Goal: Task Accomplishment & Management: Use online tool/utility

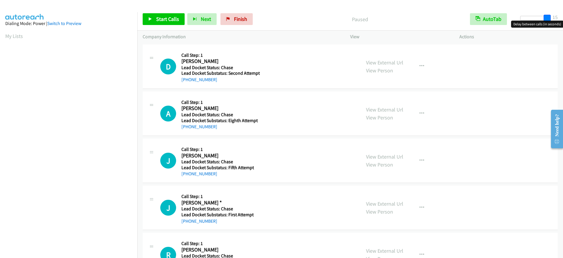
drag, startPoint x: 522, startPoint y: 19, endPoint x: 558, endPoint y: 20, distance: 36.2
click at [558, 20] on div "Start Calls Pause Next Finish Paused AutoTab AutoTab 15" at bounding box center [350, 19] width 426 height 23
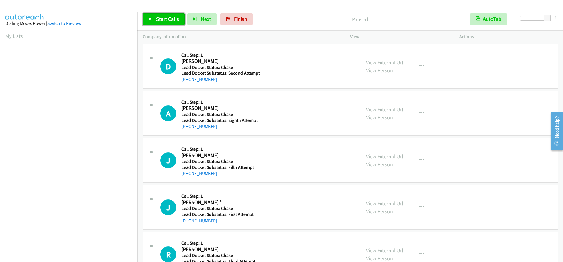
click at [160, 16] on span "Start Calls" at bounding box center [167, 19] width 23 height 7
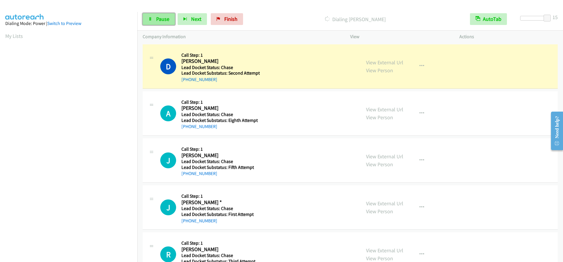
click at [157, 19] on span "Pause" at bounding box center [162, 19] width 13 height 7
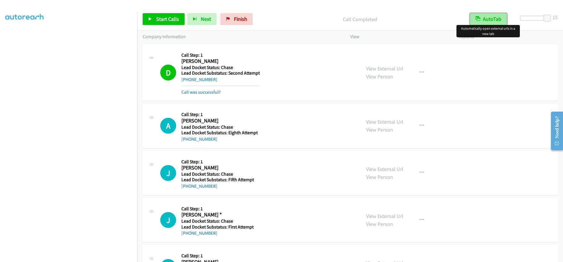
click at [487, 20] on button "AutoTab" at bounding box center [488, 19] width 37 height 12
click at [488, 18] on button "AutoTab" at bounding box center [489, 19] width 36 height 12
click at [159, 15] on link "Start Calls" at bounding box center [164, 19] width 42 height 12
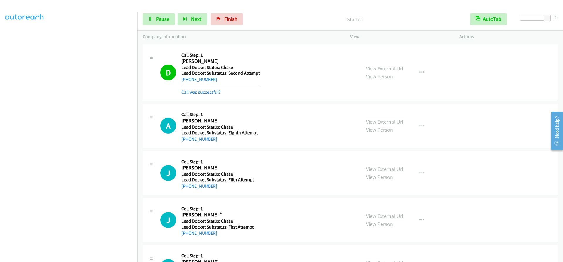
scroll to position [29, 0]
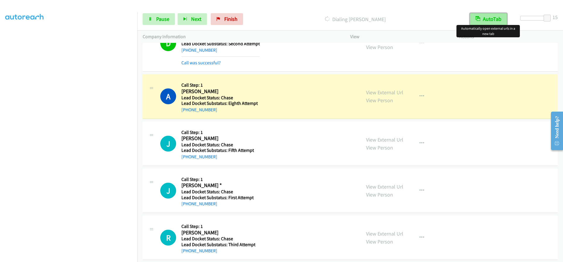
click at [494, 16] on button "AutoTab" at bounding box center [488, 19] width 37 height 12
click at [494, 16] on button "AutoTab" at bounding box center [489, 19] width 36 height 12
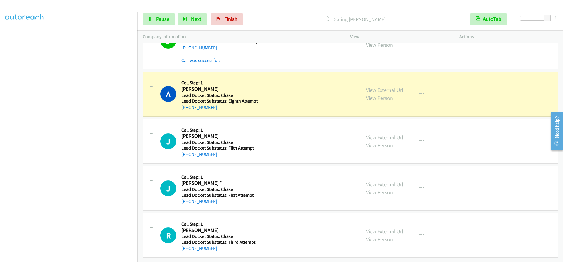
scroll to position [36, 0]
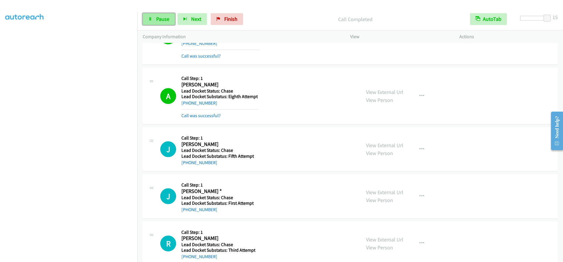
click at [157, 19] on span "Pause" at bounding box center [162, 19] width 13 height 7
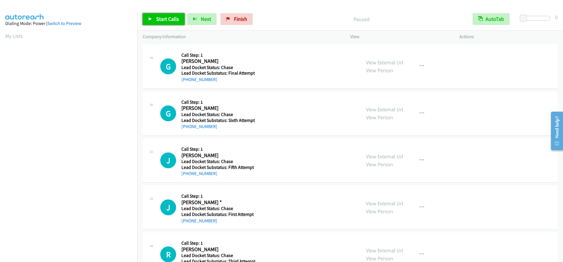
click at [152, 16] on link "Start Calls" at bounding box center [164, 19] width 42 height 12
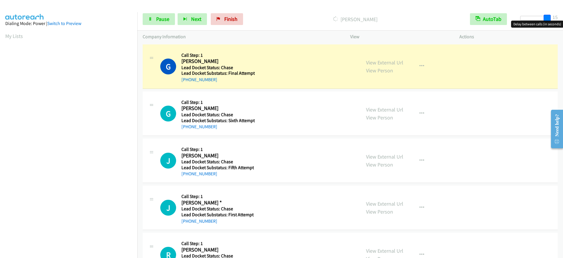
drag, startPoint x: 523, startPoint y: 18, endPoint x: 551, endPoint y: 16, distance: 27.7
click at [551, 16] on span at bounding box center [547, 18] width 7 height 7
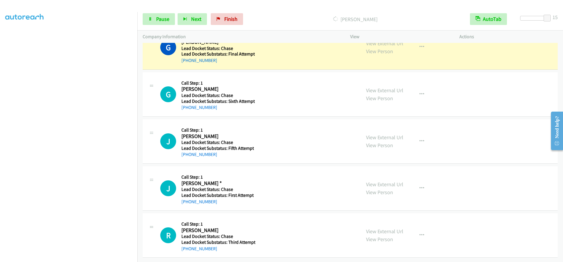
scroll to position [30, 0]
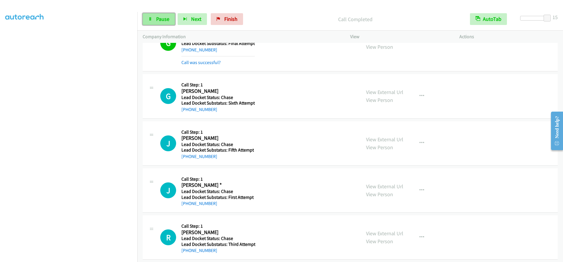
click at [164, 18] on span "Pause" at bounding box center [162, 19] width 13 height 7
click at [164, 18] on span "Start Calls" at bounding box center [167, 19] width 23 height 7
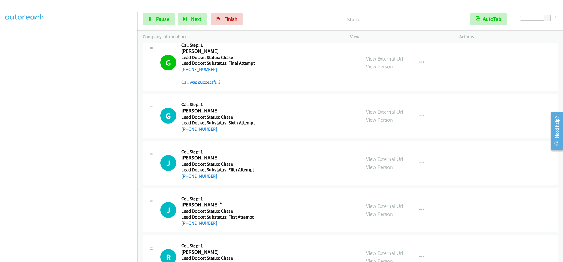
scroll to position [0, 0]
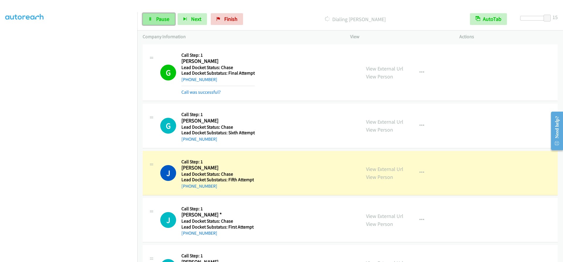
click at [154, 19] on link "Pause" at bounding box center [159, 19] width 32 height 12
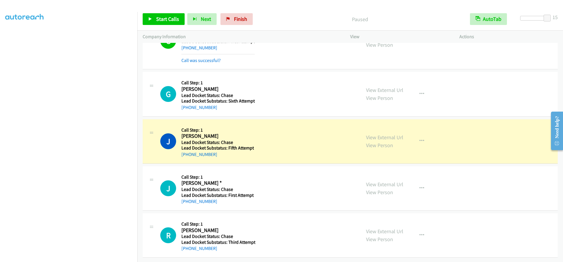
scroll to position [36, 0]
click at [207, 133] on h2 "Joseph Giampetro" at bounding box center [218, 136] width 73 height 7
click at [168, 136] on h1 "J" at bounding box center [168, 141] width 16 height 16
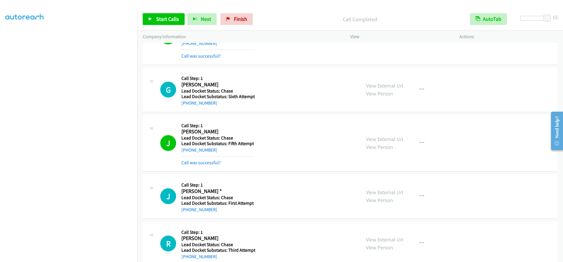
scroll to position [67, 0]
click at [153, 20] on link "Start Calls" at bounding box center [164, 19] width 42 height 12
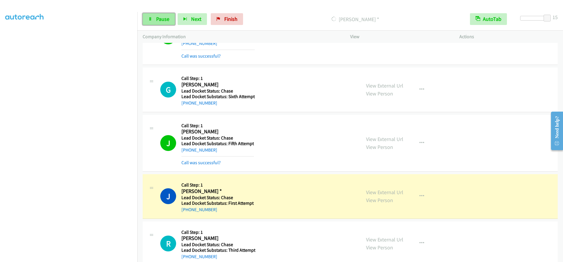
click at [164, 21] on span "Pause" at bounding box center [162, 19] width 13 height 7
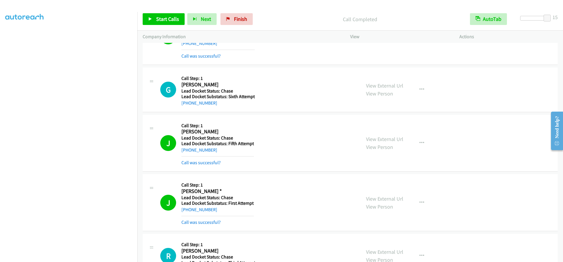
click at [206, 137] on h5 "Lead Docket Status: Chase" at bounding box center [218, 138] width 73 height 6
drag, startPoint x: 170, startPoint y: 144, endPoint x: 312, endPoint y: 167, distance: 144.0
click at [312, 167] on div "J Callback Scheduled Call Step: 1 Joseph Giampetro America/New_York Lead Docket…" at bounding box center [350, 143] width 415 height 57
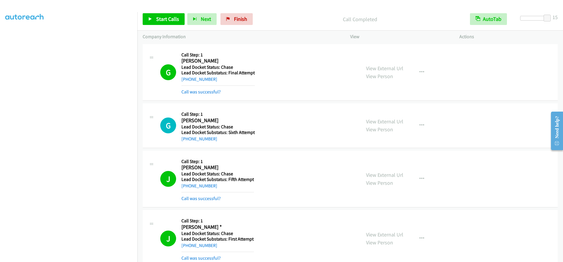
scroll to position [0, 0]
click at [481, 17] on button "AutoTab" at bounding box center [488, 19] width 37 height 12
click at [481, 17] on button "AutoTab" at bounding box center [489, 19] width 36 height 12
click at [157, 18] on span "Start Calls" at bounding box center [167, 19] width 23 height 7
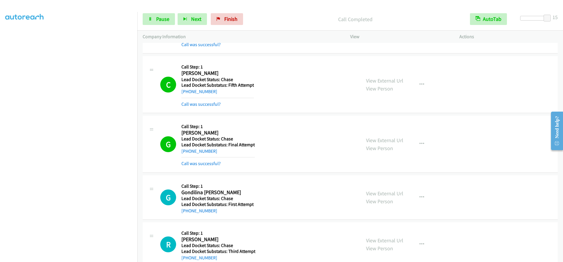
scroll to position [481, 0]
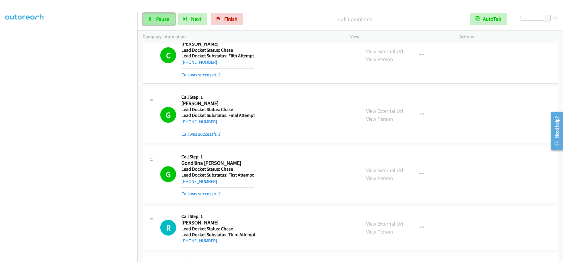
click at [158, 20] on span "Pause" at bounding box center [162, 19] width 13 height 7
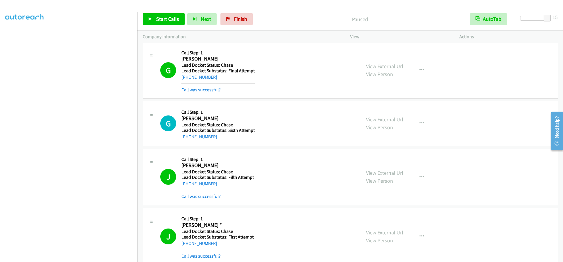
scroll to position [0, 0]
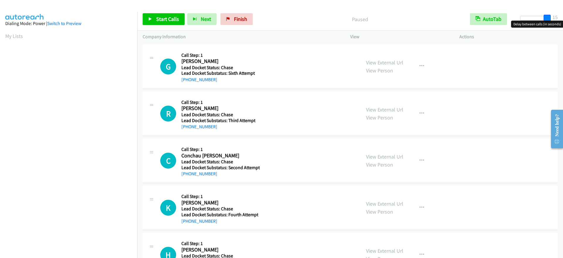
drag, startPoint x: 525, startPoint y: 18, endPoint x: 553, endPoint y: 18, distance: 28.5
click at [553, 18] on div "Start Calls Pause Next Finish Paused AutoTab AutoTab 15" at bounding box center [350, 19] width 426 height 23
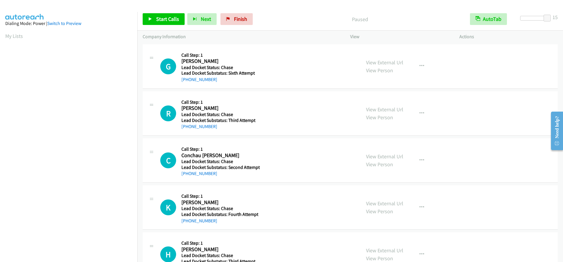
click at [482, 136] on td "R Callback Scheduled Call Step: 1 [PERSON_NAME] [GEOGRAPHIC_DATA]/New_York Lead…" at bounding box center [350, 113] width 426 height 47
click at [478, 158] on div "C Callback Scheduled Call Step: 1 Conchau [PERSON_NAME] [GEOGRAPHIC_DATA]/New_Y…" at bounding box center [350, 160] width 415 height 44
click at [150, 17] on icon at bounding box center [150, 19] width 4 height 4
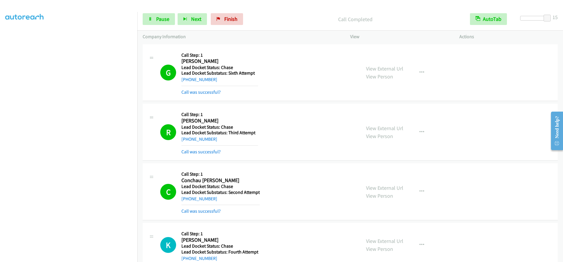
scroll to position [67, 0]
click at [159, 19] on span "Pause" at bounding box center [162, 19] width 13 height 7
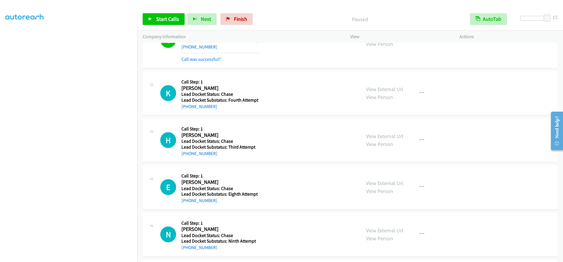
scroll to position [143, 0]
